Goal: Task Accomplishment & Management: Complete application form

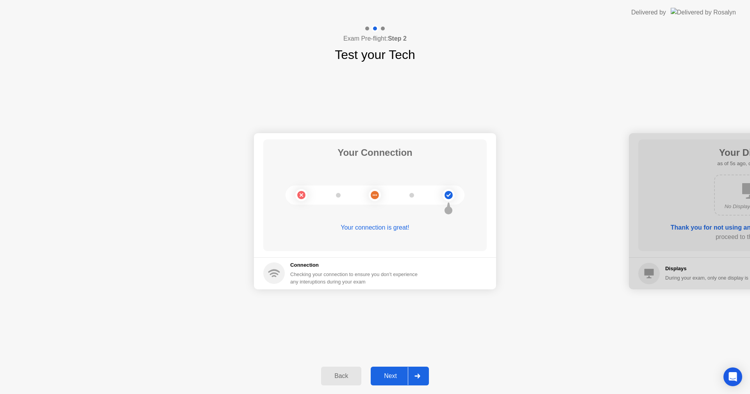
click at [384, 375] on div "Next" at bounding box center [390, 376] width 35 height 7
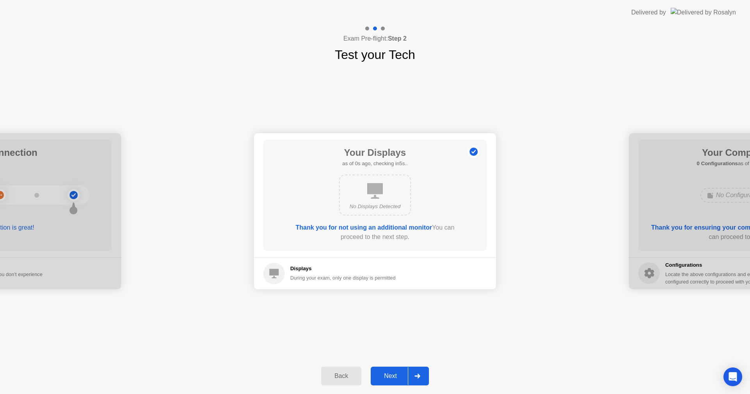
click at [384, 375] on div "Next" at bounding box center [390, 376] width 35 height 7
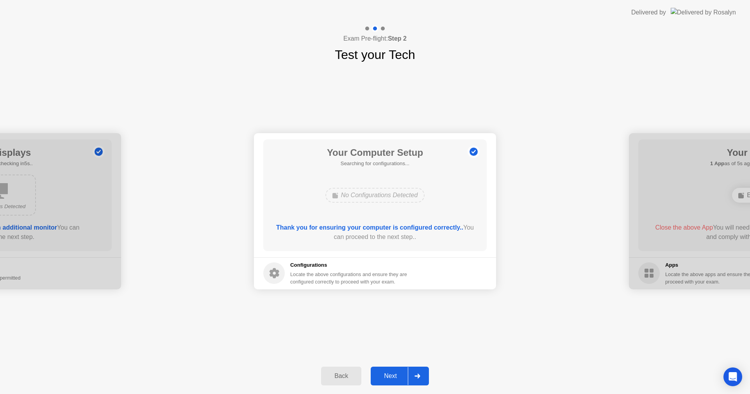
click at [384, 375] on div "Next" at bounding box center [390, 376] width 35 height 7
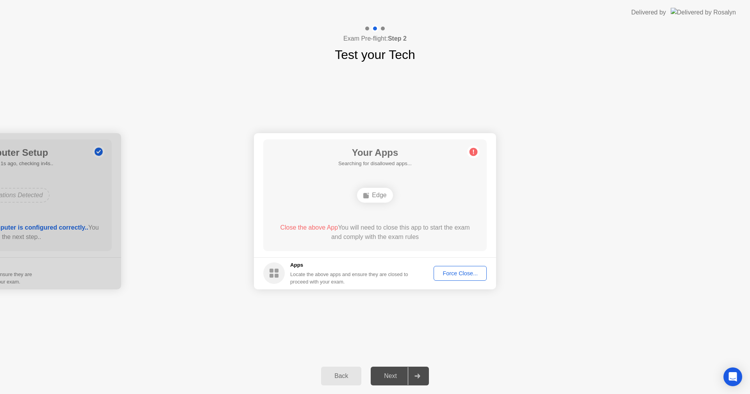
click at [447, 273] on div "Force Close..." at bounding box center [460, 273] width 48 height 6
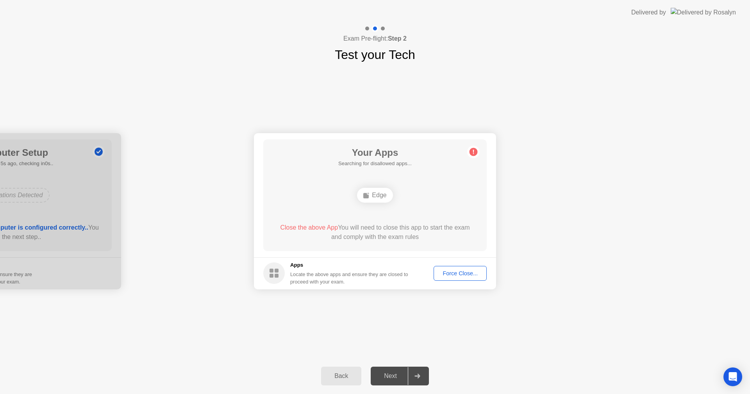
click at [460, 275] on div "Force Close..." at bounding box center [460, 273] width 48 height 6
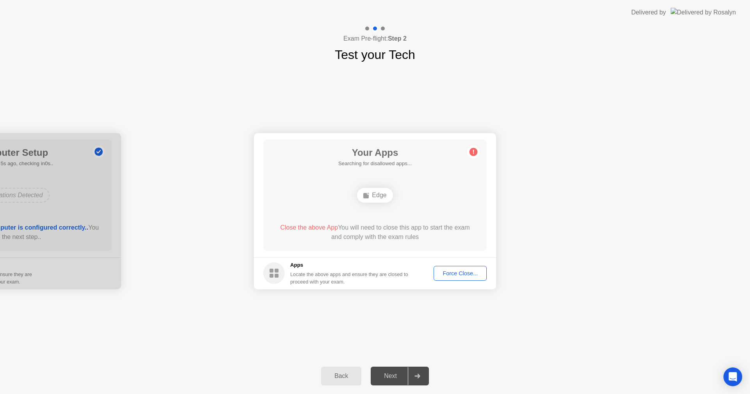
click at [468, 273] on div "Force Close..." at bounding box center [460, 273] width 48 height 6
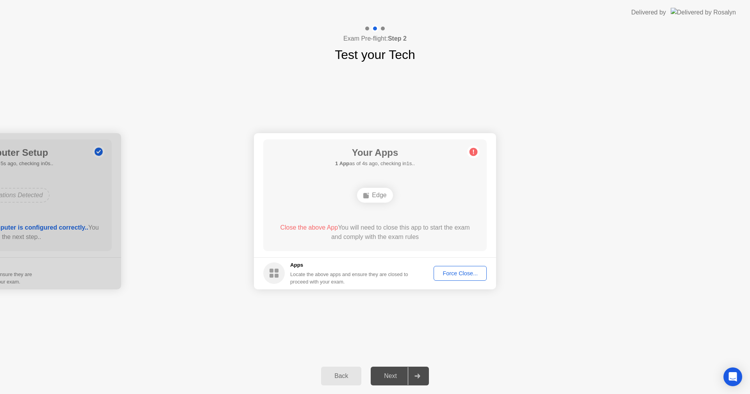
click at [449, 270] on div "Force Close..." at bounding box center [460, 273] width 48 height 6
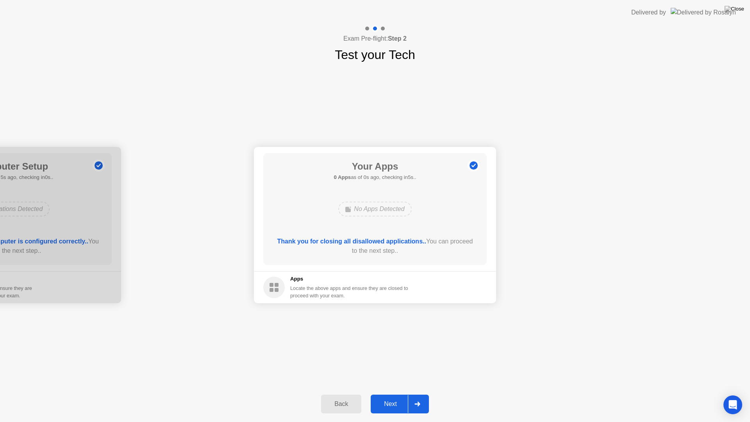
click at [461, 280] on footer "Apps Locate the above apps and ensure they are closed to proceed with your exam." at bounding box center [375, 287] width 242 height 32
click at [388, 394] on div "Next" at bounding box center [390, 403] width 35 height 7
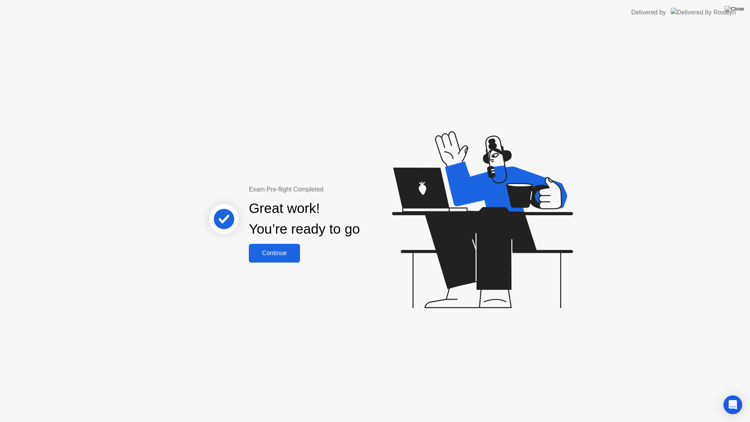
click at [282, 252] on div "Continue" at bounding box center [274, 253] width 46 height 7
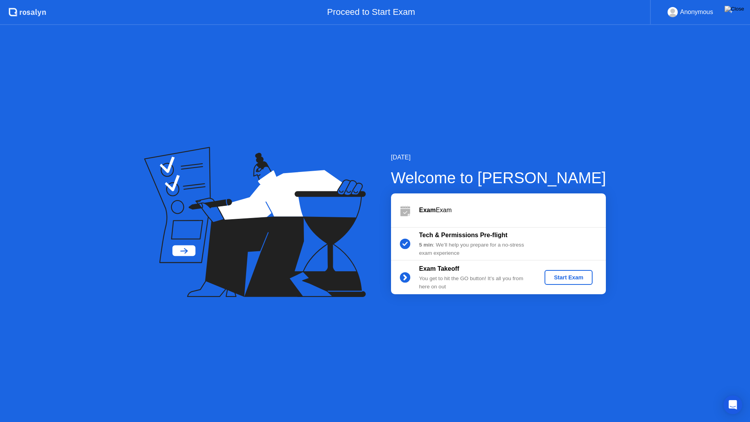
click at [565, 274] on div "Start Exam" at bounding box center [569, 277] width 42 height 6
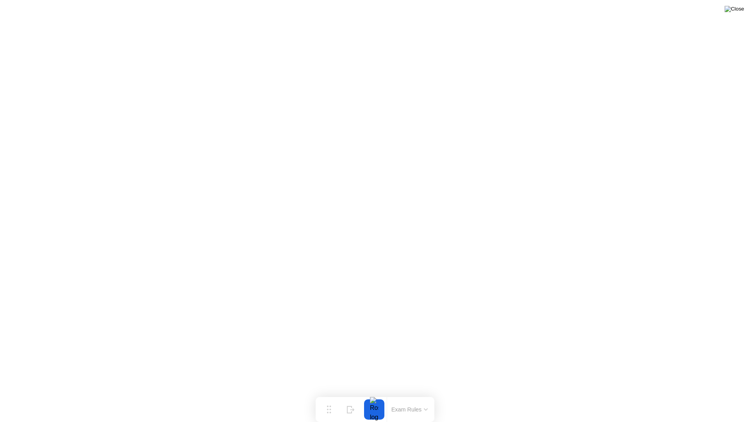
click at [741, 10] on img at bounding box center [735, 9] width 20 height 6
click at [743, 12] on img at bounding box center [735, 9] width 20 height 6
